Goal: Find specific page/section: Find specific page/section

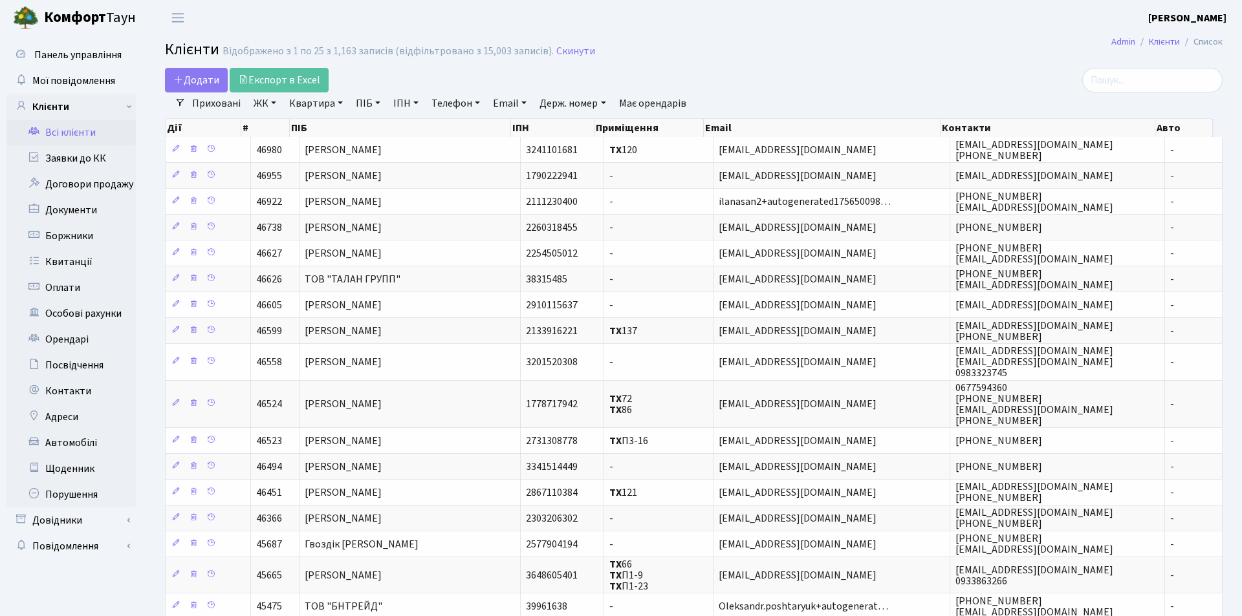
select select "25"
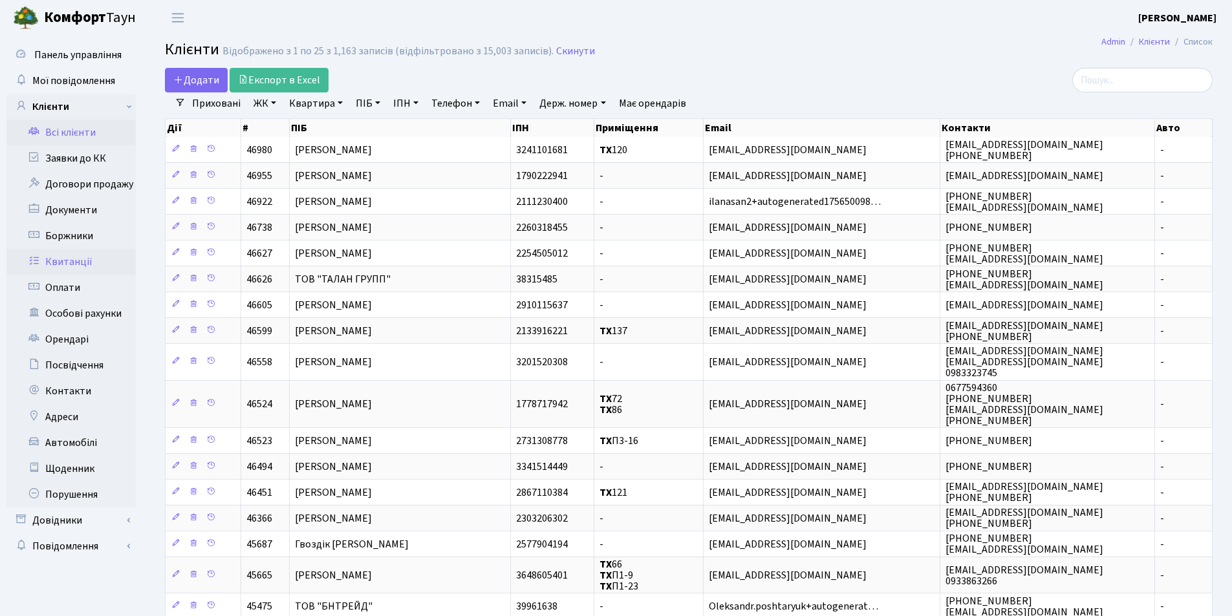
click at [78, 264] on link "Квитанції" at bounding box center [70, 262] width 129 height 26
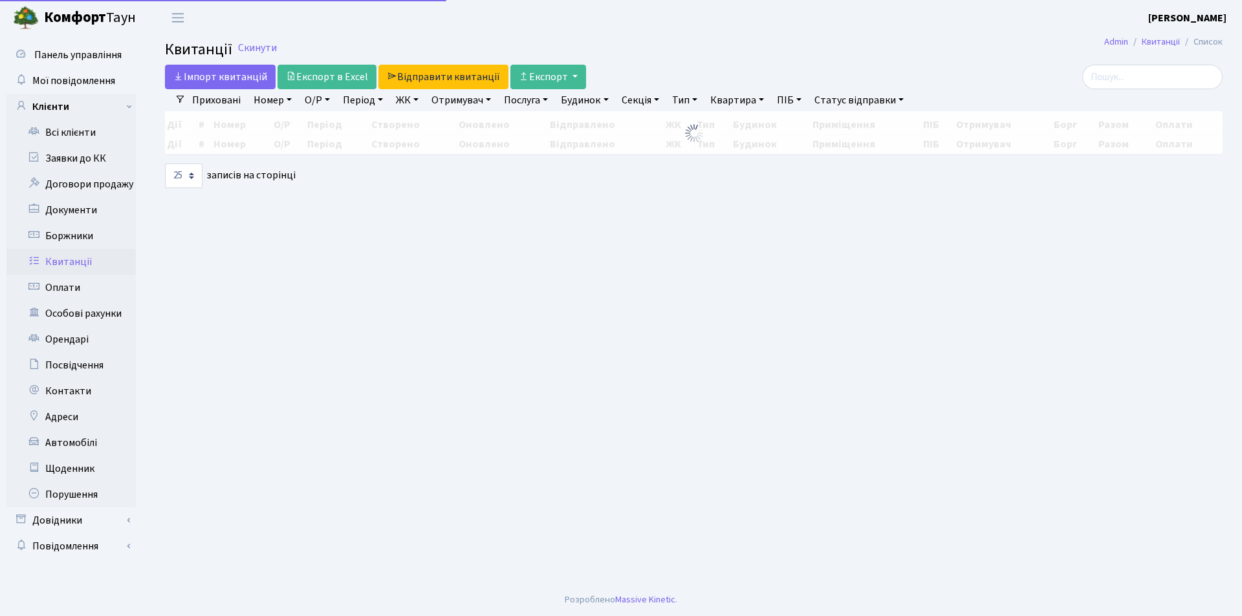
select select "25"
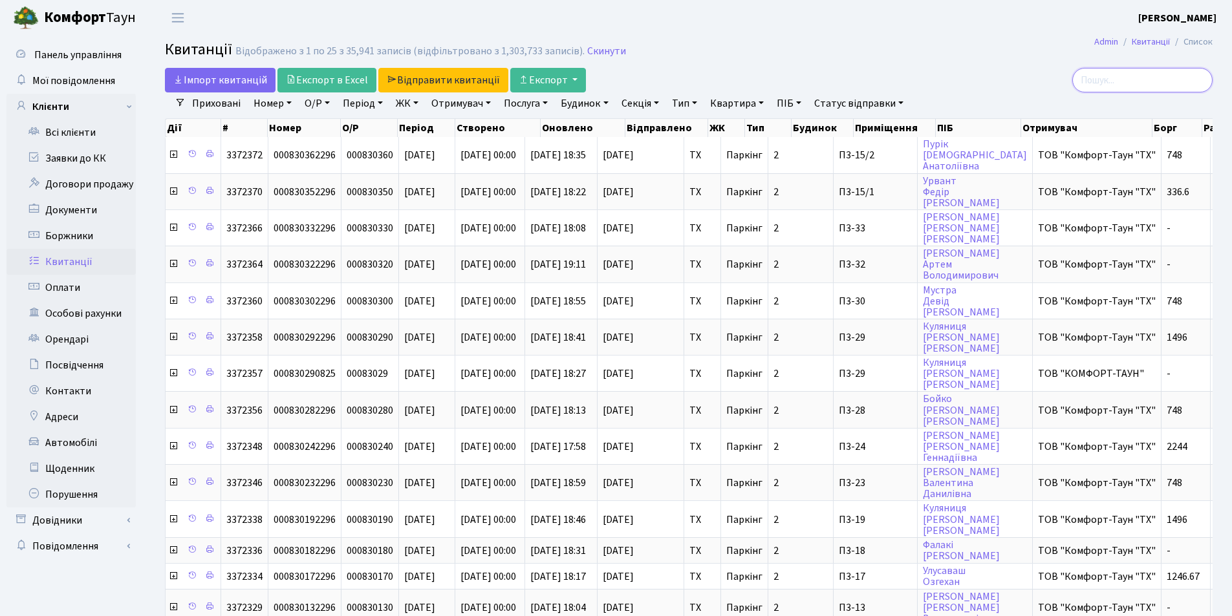
click at [1126, 76] on input "search" at bounding box center [1142, 80] width 140 height 25
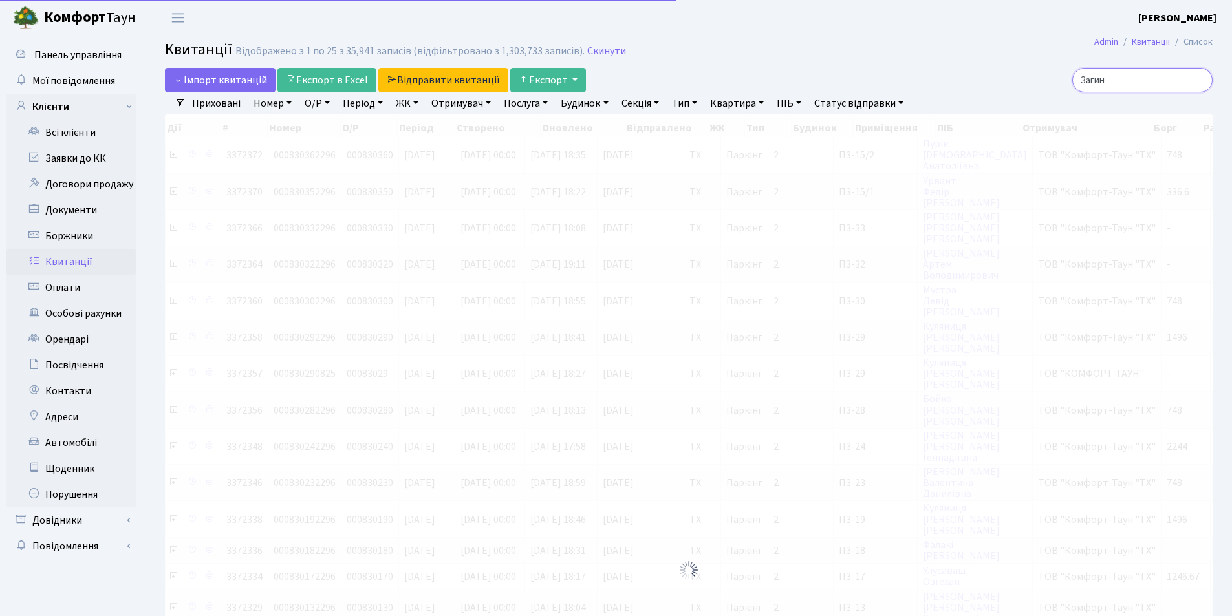
type input "Загина"
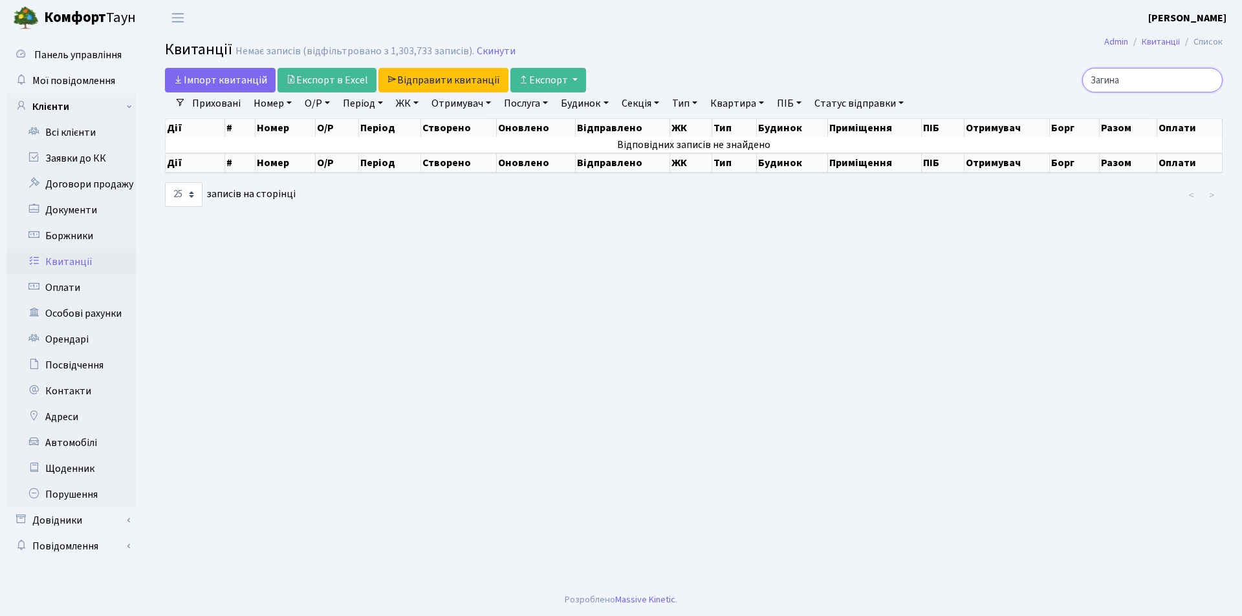
click at [1207, 78] on input "Загина" at bounding box center [1152, 80] width 140 height 25
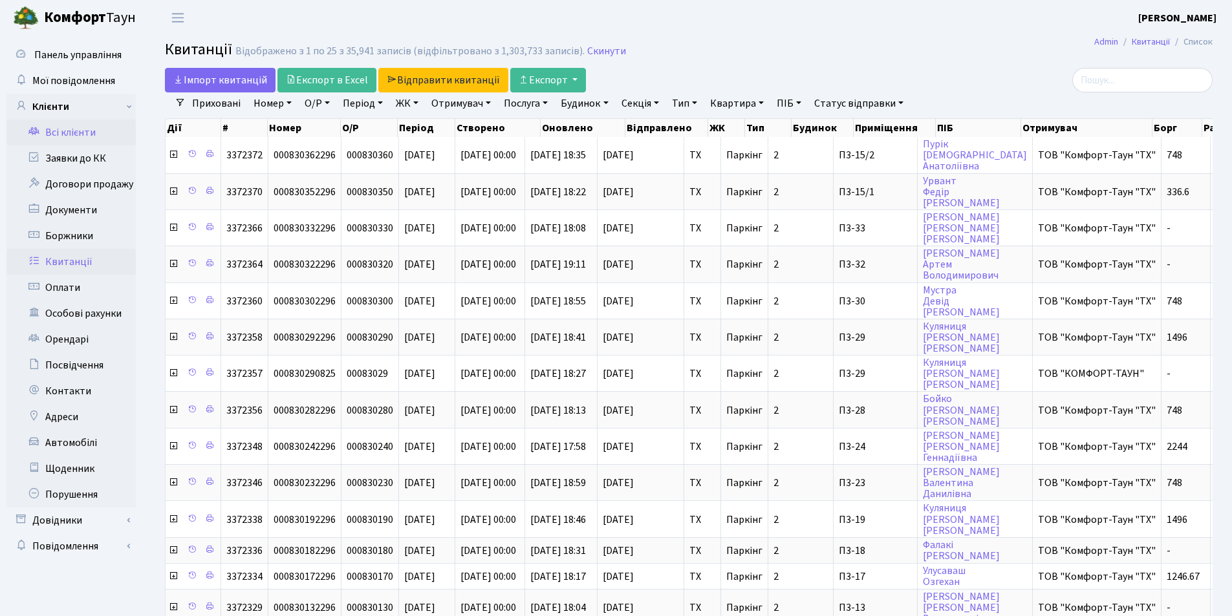
click at [88, 125] on link "Всі клієнти" at bounding box center [70, 133] width 129 height 26
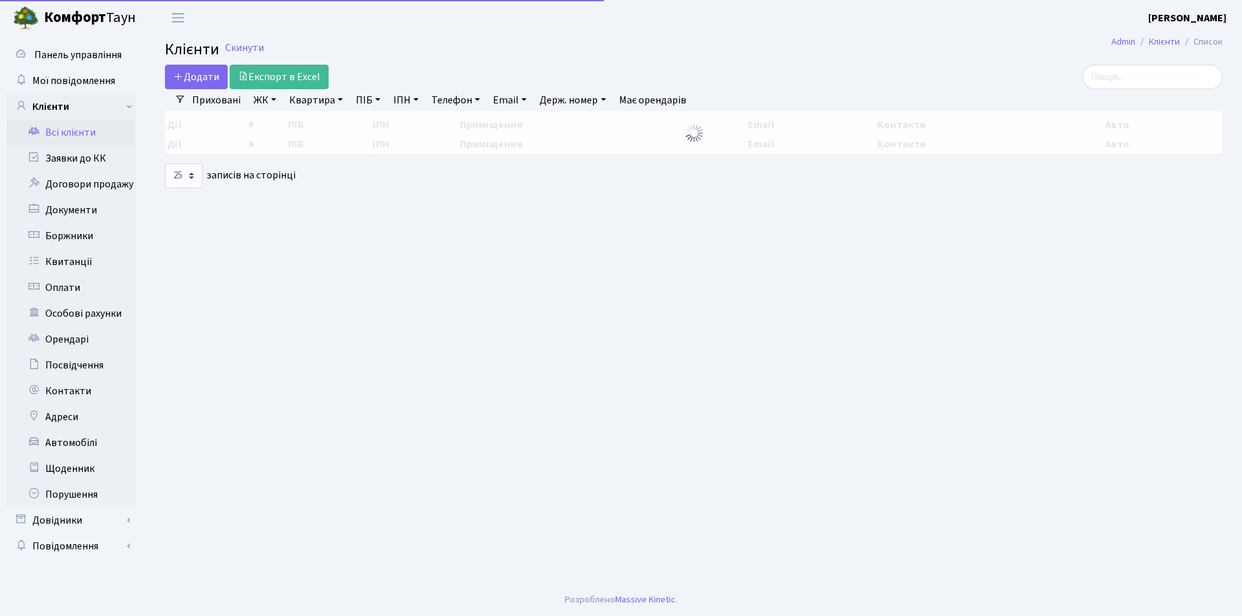
select select "25"
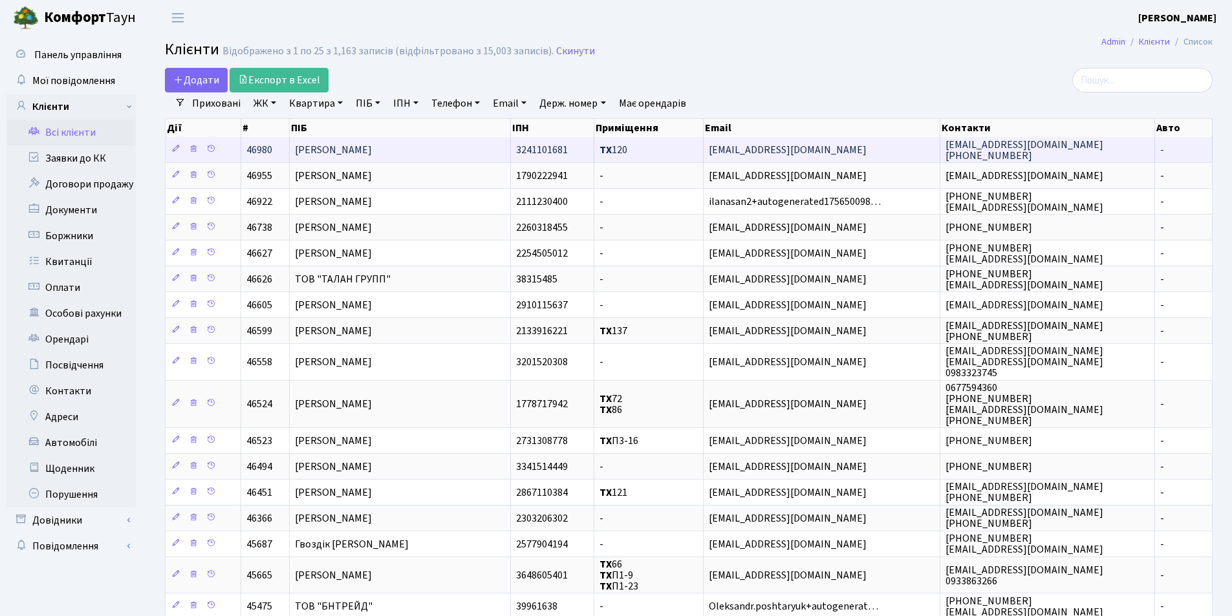
click at [396, 140] on td "Загинайченко Ганна Михайлівна" at bounding box center [400, 149] width 221 height 25
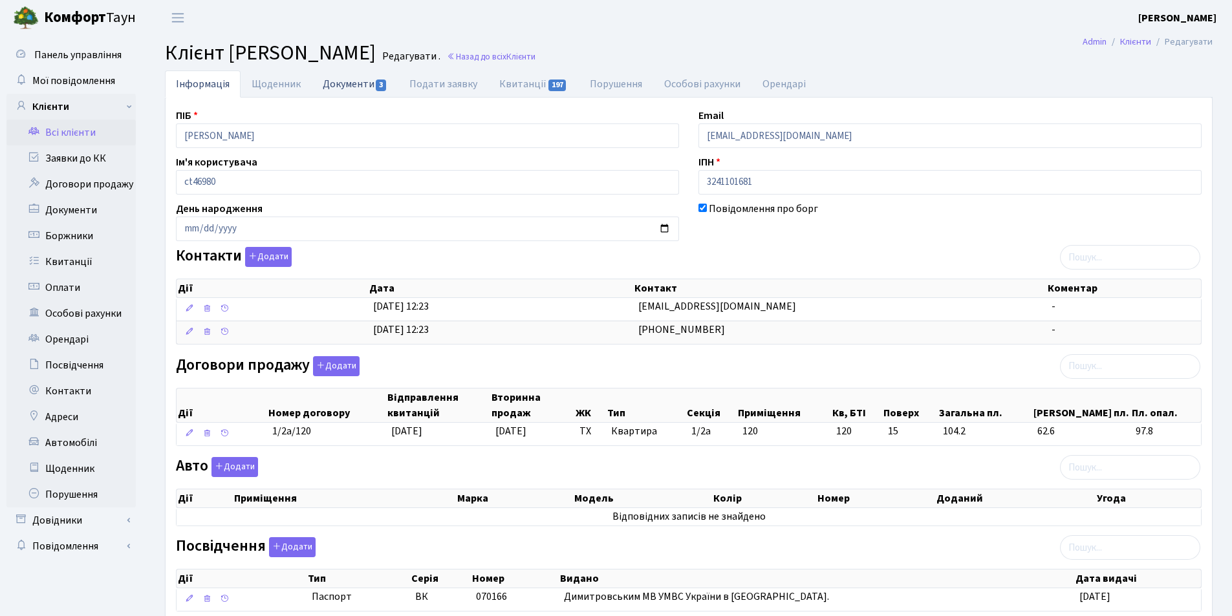
click at [348, 89] on link "Документи 3" at bounding box center [355, 83] width 87 height 27
select select "25"
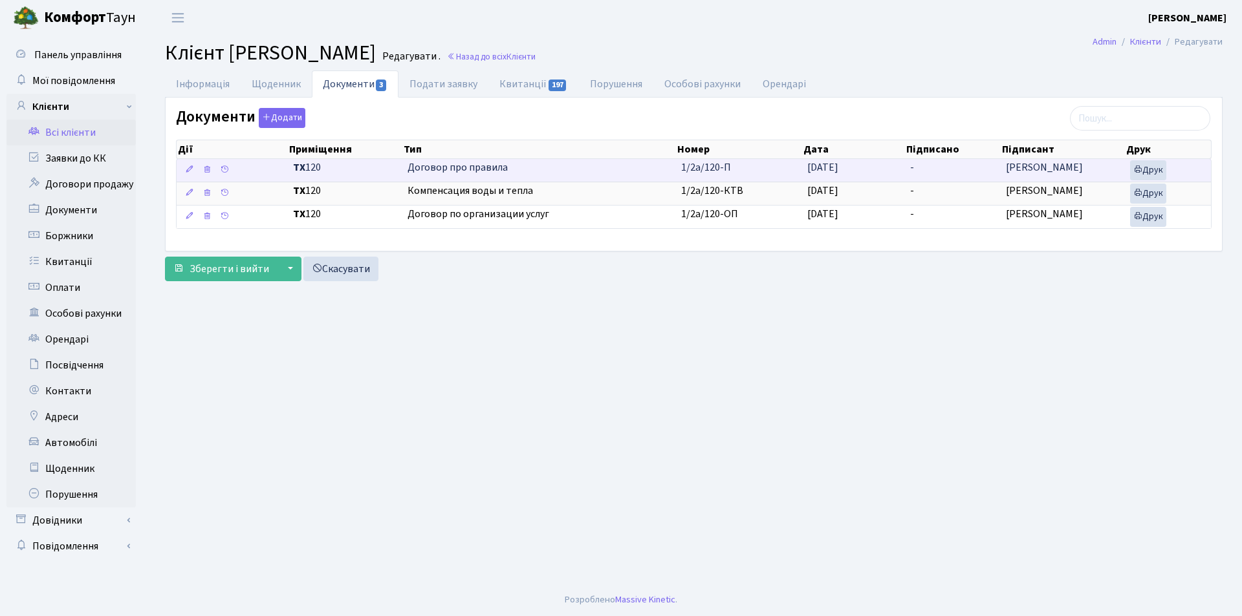
click at [464, 160] on span "Договор про правила" at bounding box center [538, 167] width 263 height 15
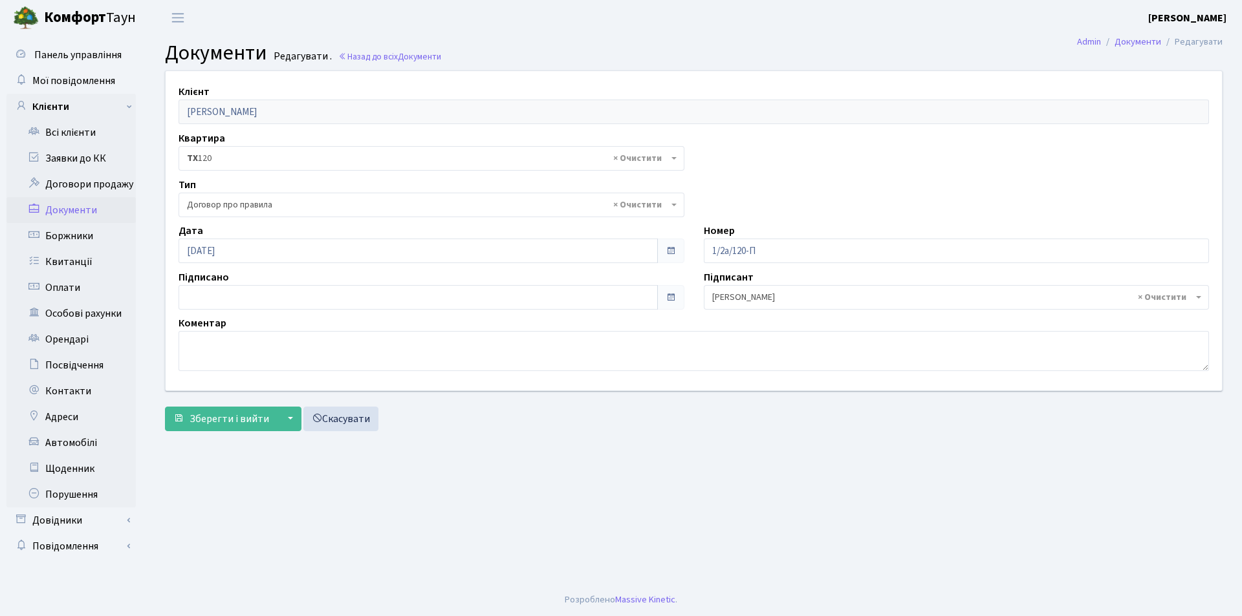
select select "297"
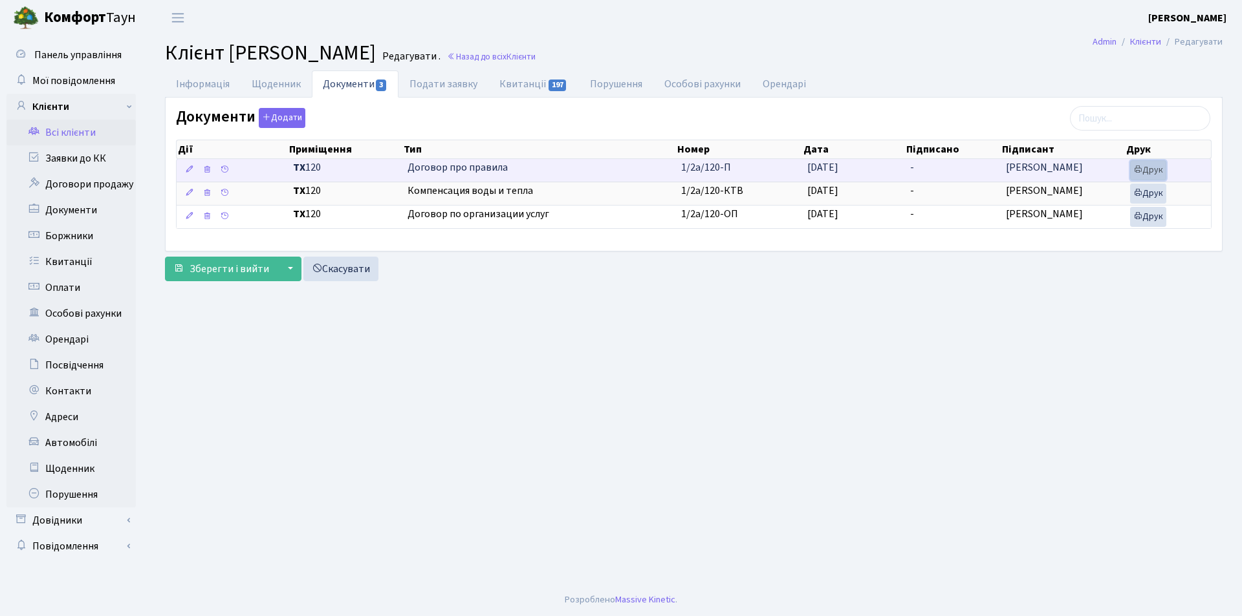
click at [1148, 169] on link "Друк" at bounding box center [1148, 170] width 36 height 20
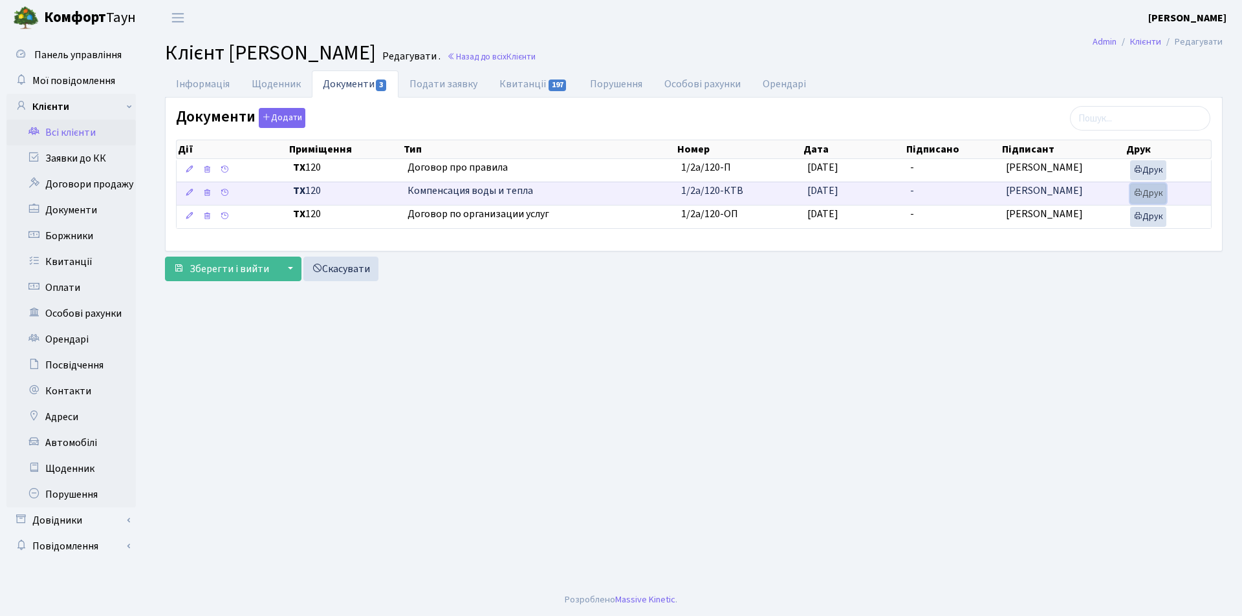
click at [1153, 200] on link "Друк" at bounding box center [1148, 194] width 36 height 20
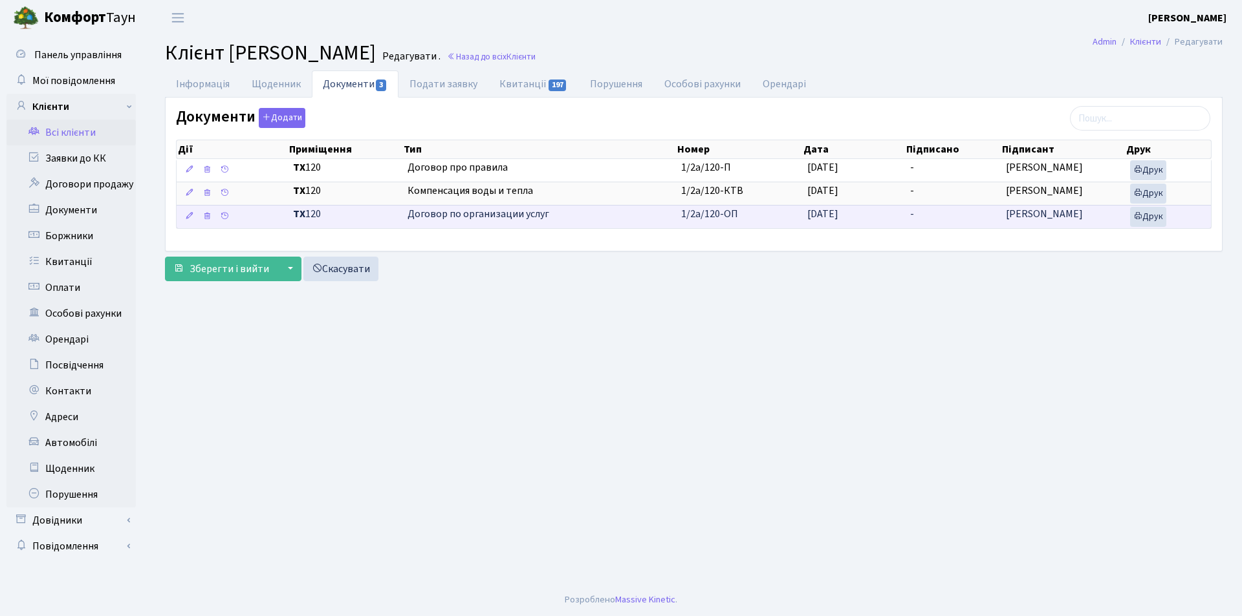
click at [491, 210] on span "Договор по организации услуг" at bounding box center [538, 214] width 263 height 15
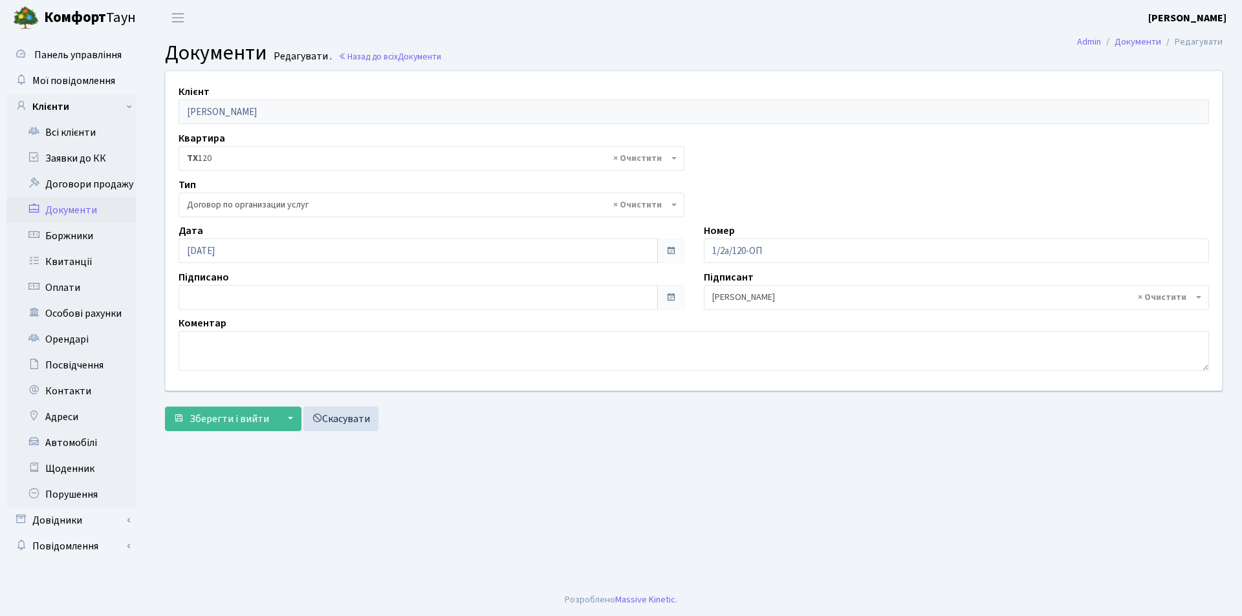
select select "296"
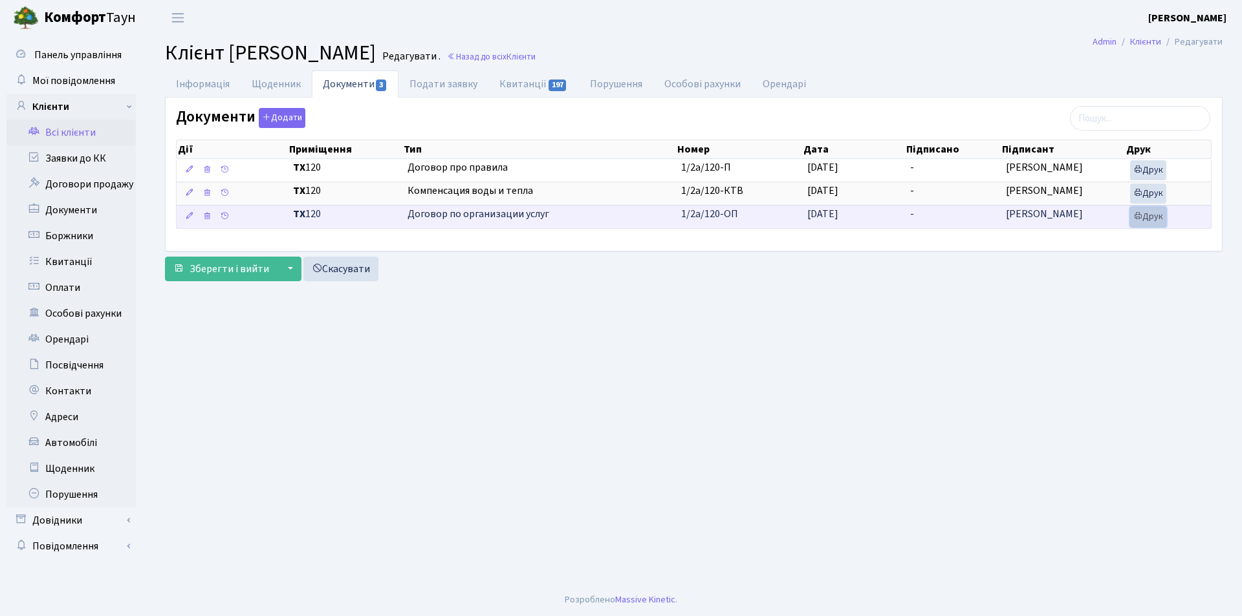
click at [1151, 214] on link "Друк" at bounding box center [1148, 217] width 36 height 20
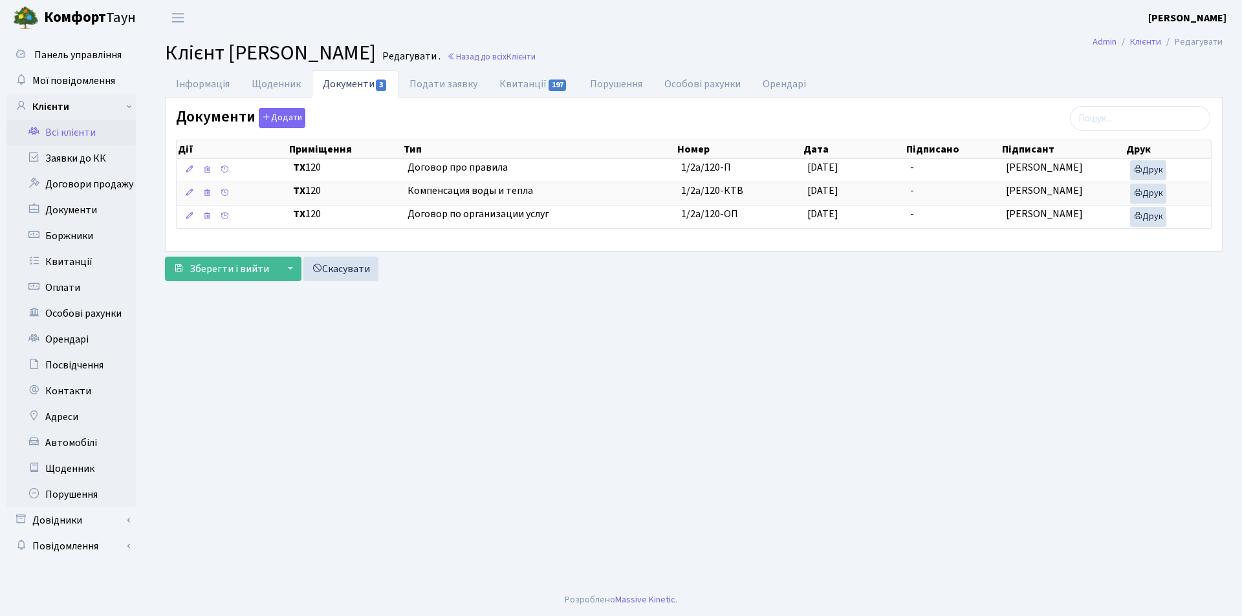
click at [70, 133] on link "Всі клієнти" at bounding box center [70, 133] width 129 height 26
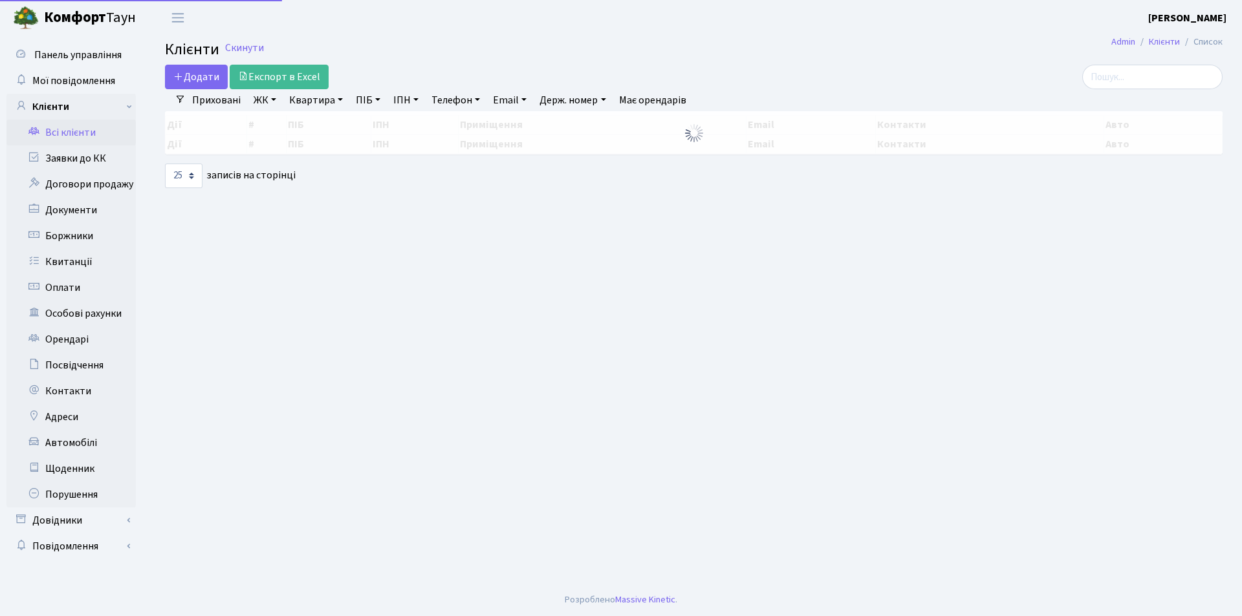
select select "25"
